Goal: Answer question/provide support: Share knowledge or assist other users

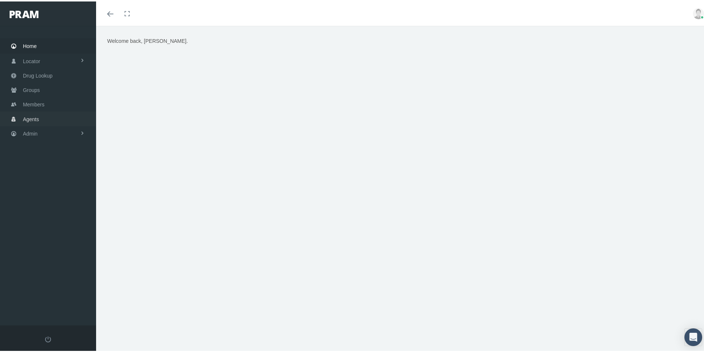
click at [34, 118] on span "Agents" at bounding box center [31, 118] width 16 height 14
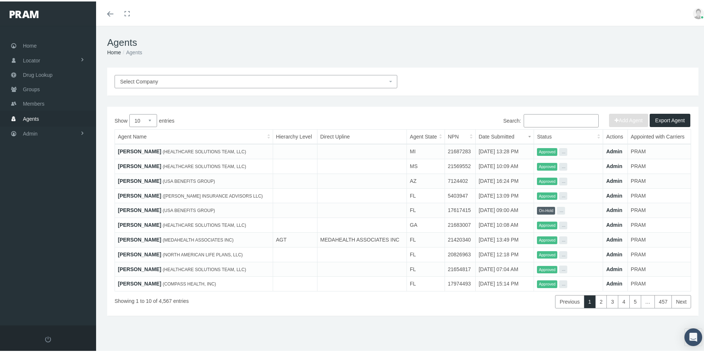
click at [528, 118] on input "Search:" at bounding box center [561, 119] width 75 height 13
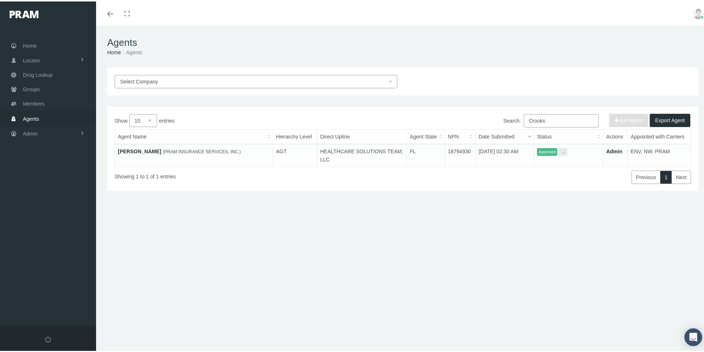
type input "Crooks"
click at [133, 149] on link "[PERSON_NAME]" at bounding box center [139, 150] width 43 height 6
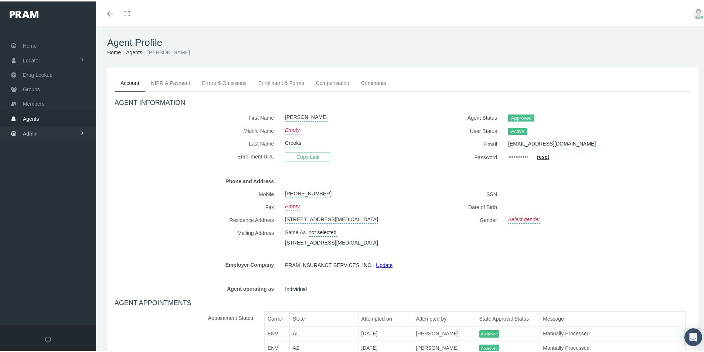
click at [34, 134] on span "Admin" at bounding box center [30, 132] width 15 height 14
click at [42, 147] on span "Security" at bounding box center [39, 148] width 19 height 13
click at [44, 189] on span "User Lookup" at bounding box center [43, 189] width 29 height 13
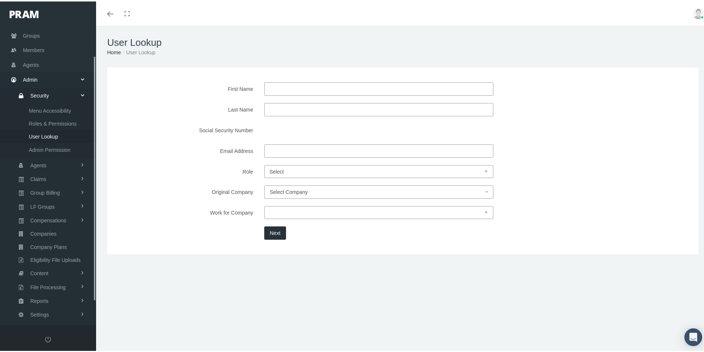
scroll to position [65, 0]
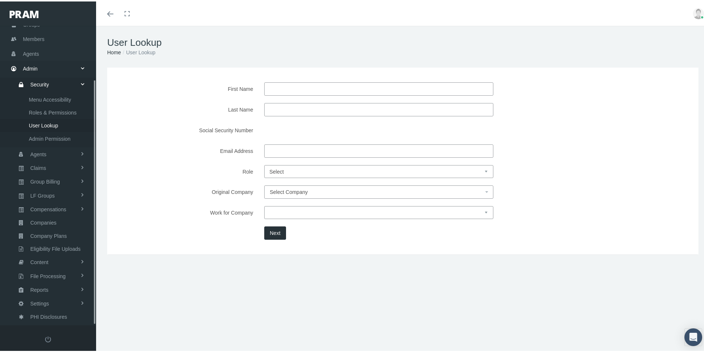
click at [271, 106] on input "Last Name" at bounding box center [378, 108] width 229 height 13
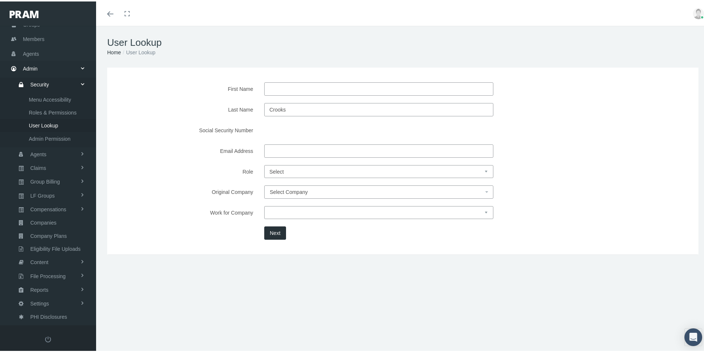
type input "Crooks"
click at [269, 232] on button "Next" at bounding box center [275, 231] width 22 height 13
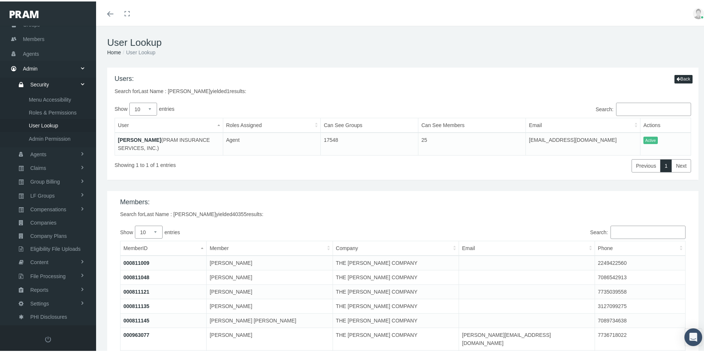
click at [139, 139] on link "[PERSON_NAME]" at bounding box center [139, 139] width 43 height 6
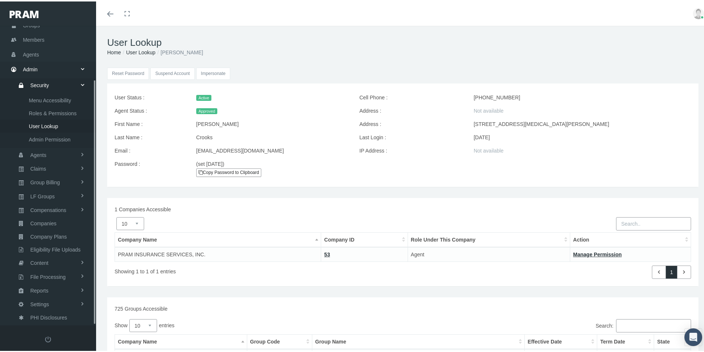
scroll to position [65, 0]
click at [220, 72] on input "Impersonate" at bounding box center [213, 72] width 34 height 12
